Goal: Transaction & Acquisition: Purchase product/service

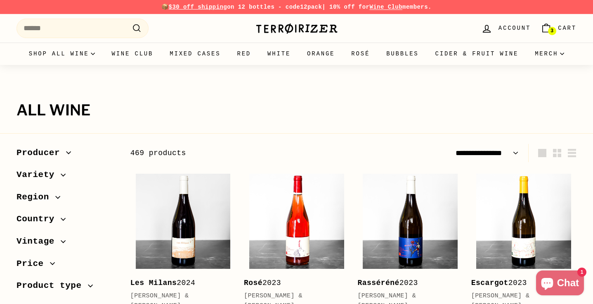
select select "**********"
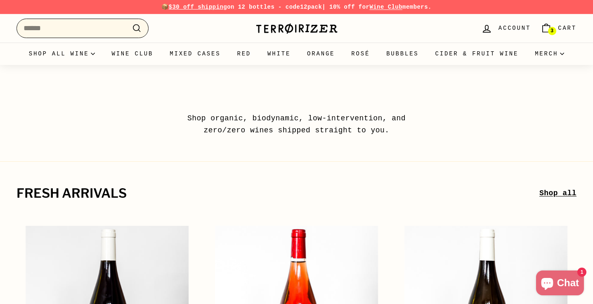
click at [81, 33] on input "Search" at bounding box center [83, 28] width 132 height 19
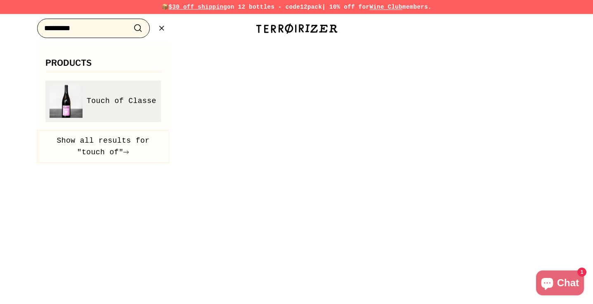
type input "********"
click at [93, 104] on span "Touch of Classe" at bounding box center [122, 101] width 70 height 12
